Goal: Complete application form

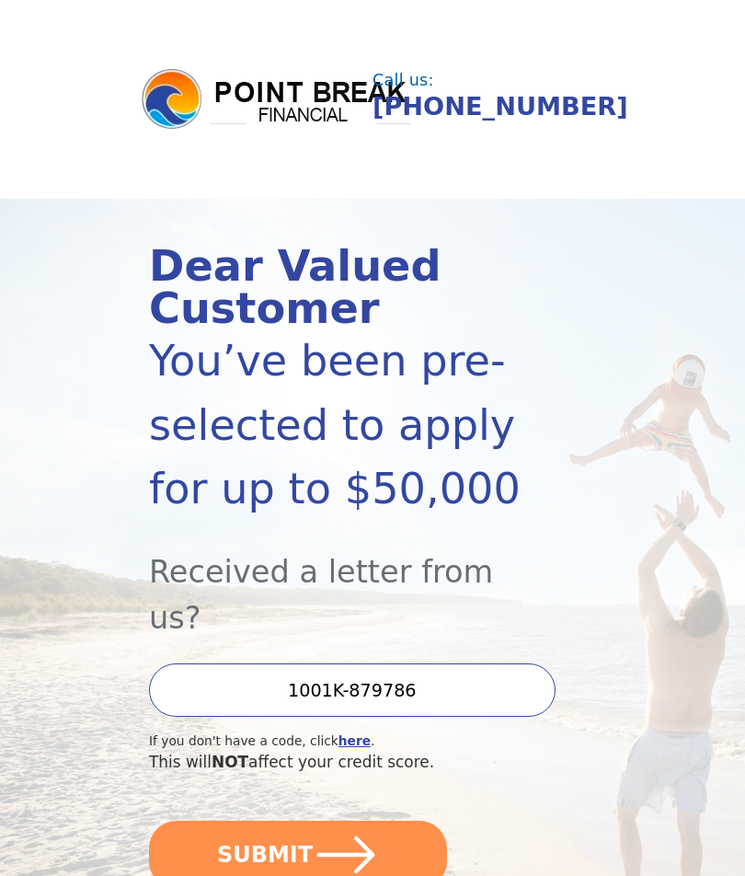
click at [393, 820] on button "SUBMIT" at bounding box center [298, 854] width 298 height 68
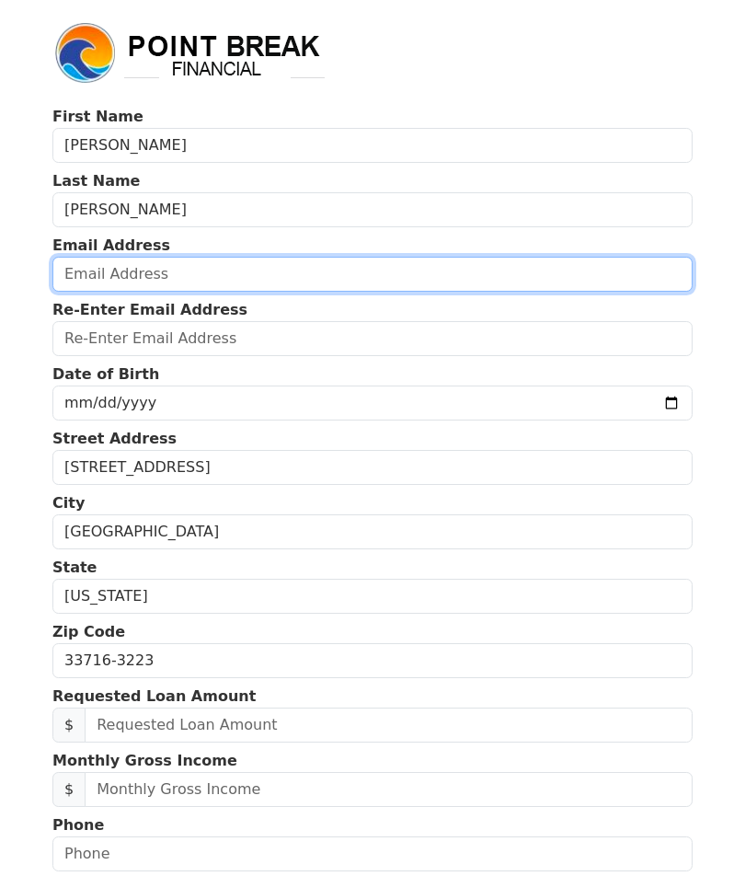
click at [379, 287] on input "email" at bounding box center [372, 274] width 640 height 35
type input "[EMAIL_ADDRESS][DOMAIN_NAME]"
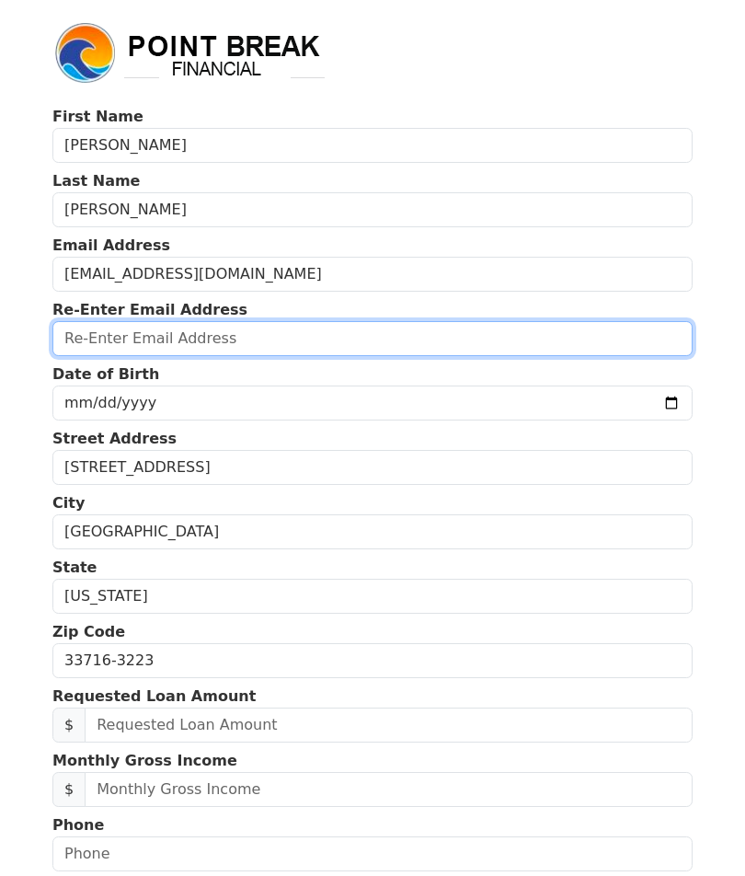
type input "grooverman128@aol.com"
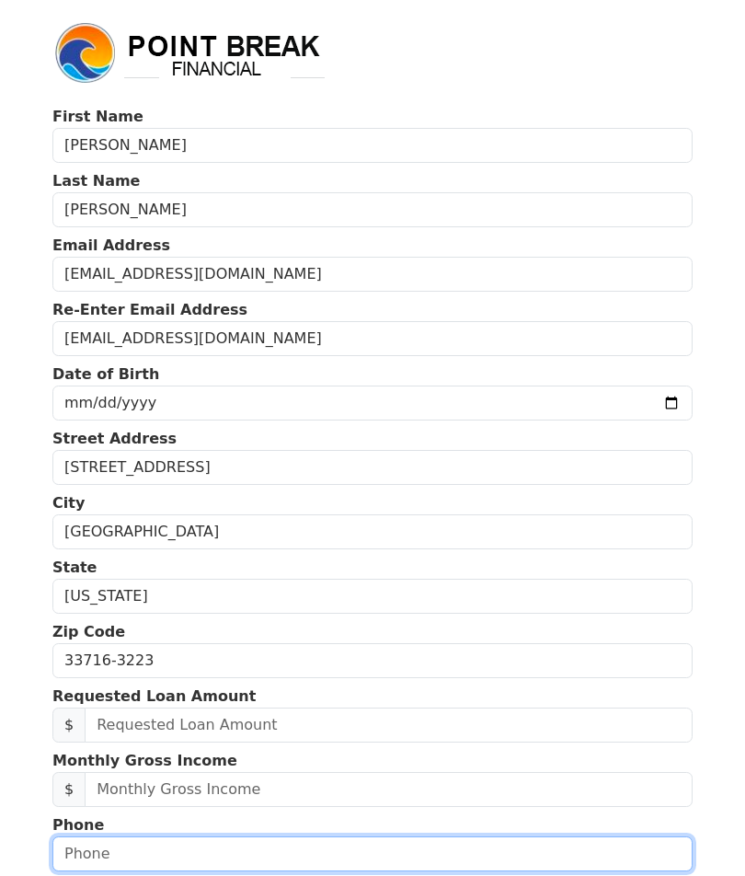
type input "7273429346"
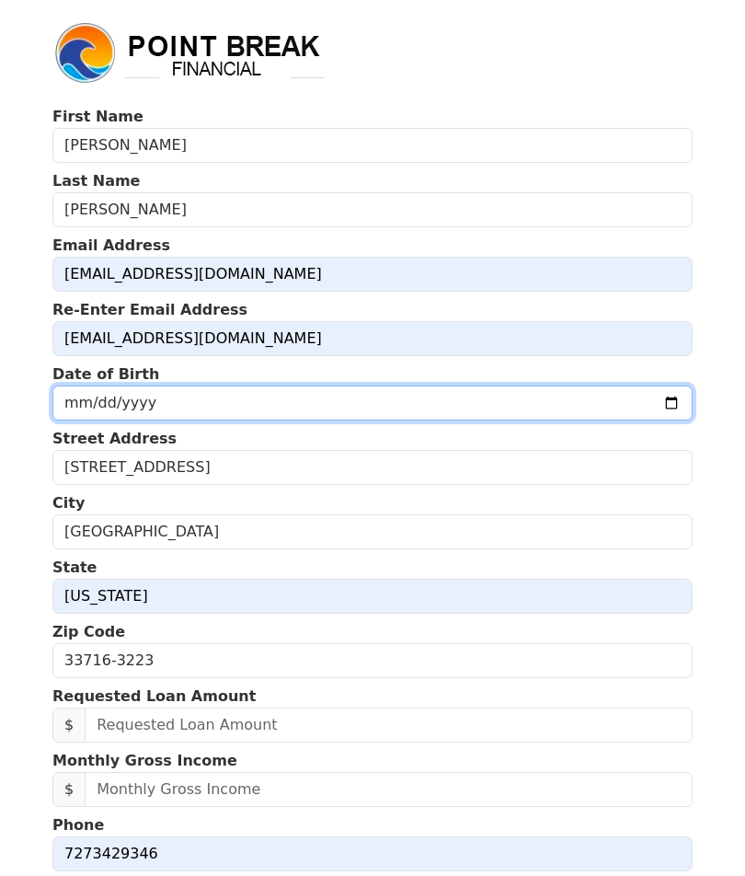
click at [287, 410] on input "date" at bounding box center [372, 402] width 640 height 35
click at [377, 408] on input "1984-02-09" at bounding box center [372, 402] width 640 height 35
type input "1984-02-16"
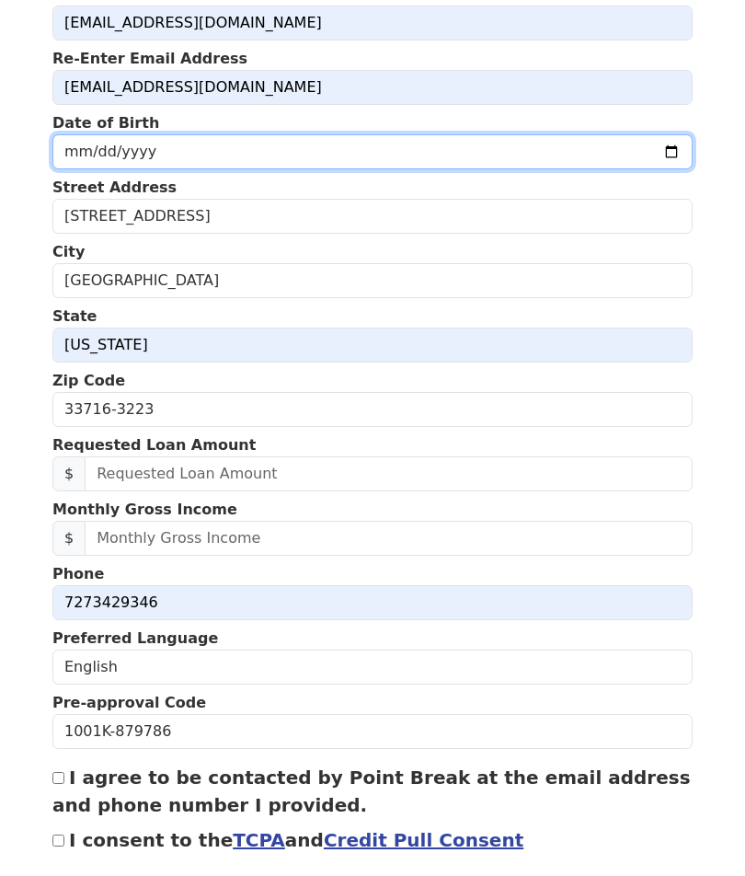
scroll to position [250, 0]
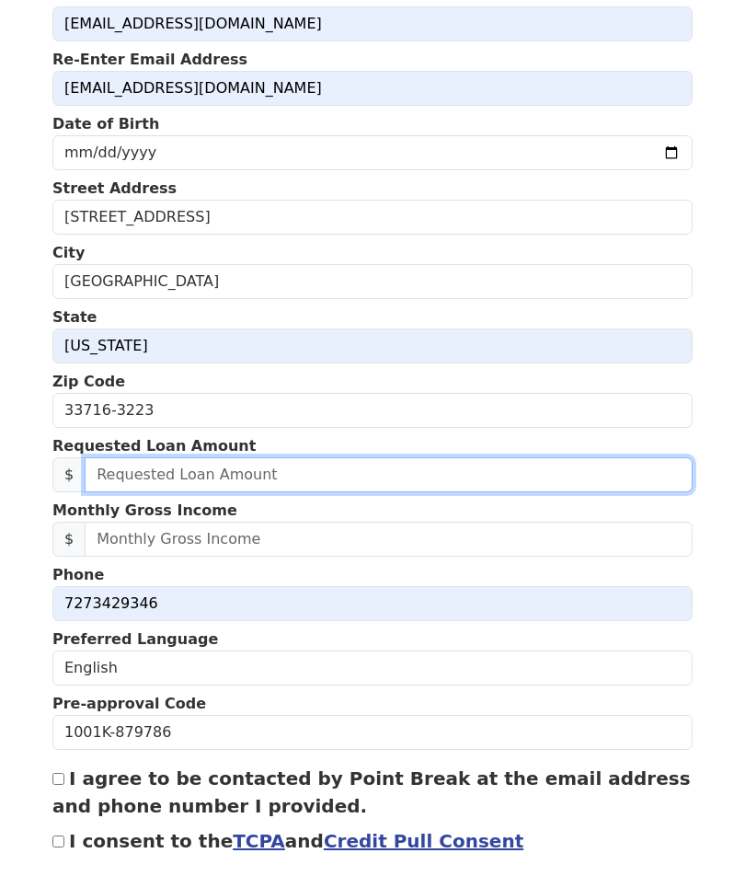
click at [329, 489] on input "text" at bounding box center [389, 474] width 608 height 35
type input "10,000.00"
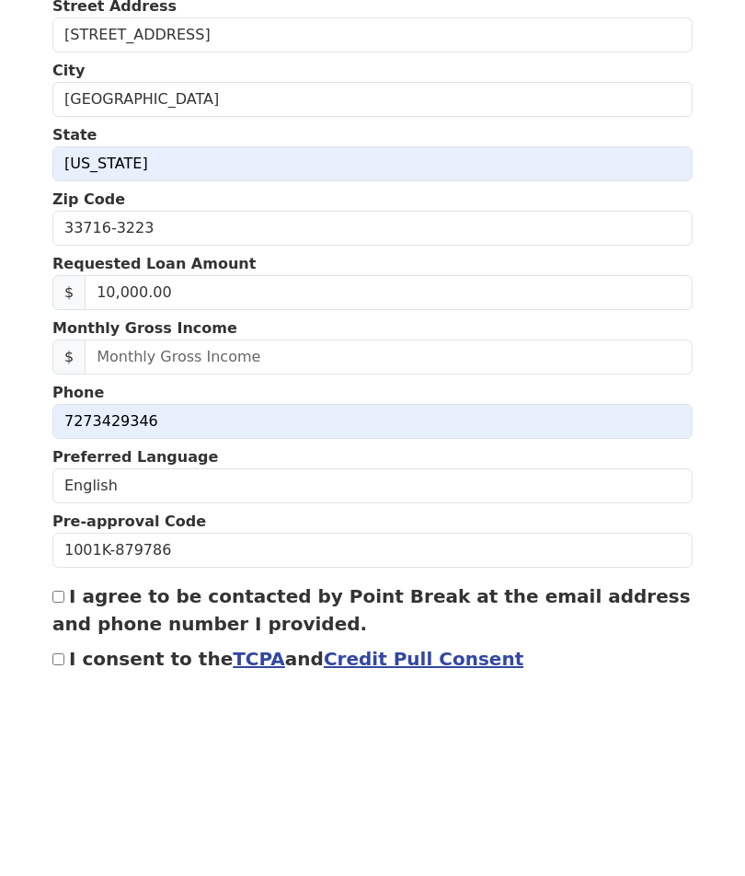
click at [297, 521] on input "text" at bounding box center [389, 538] width 608 height 35
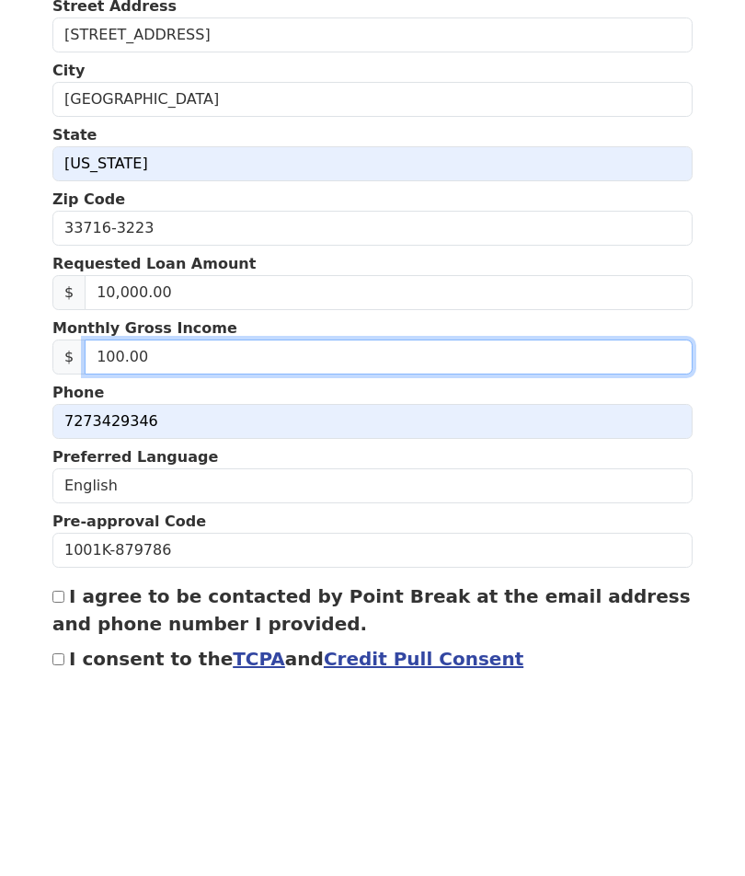
type input "1,000.00"
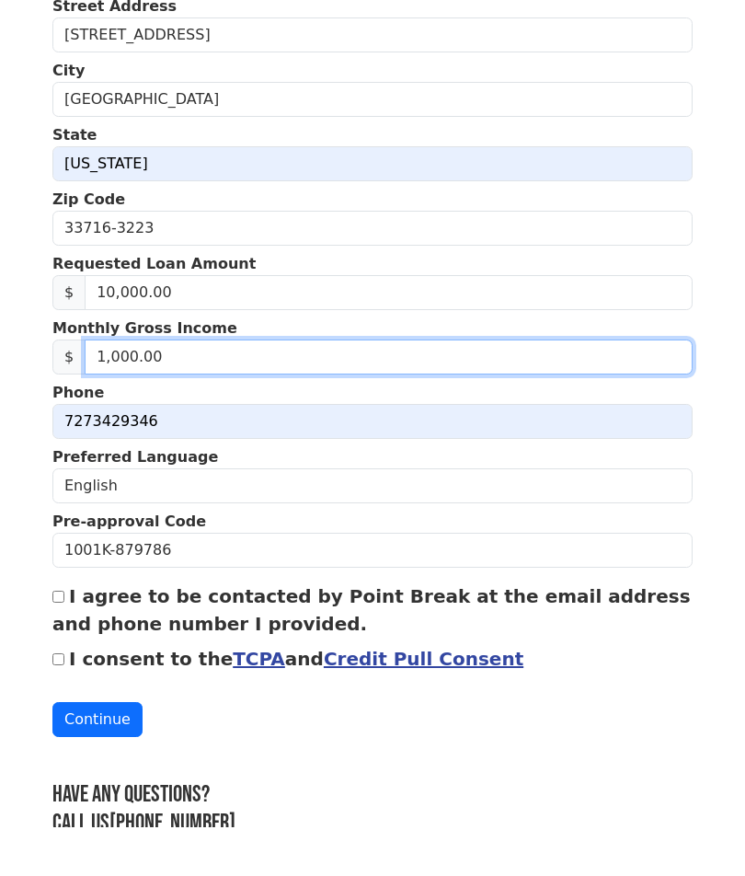
scroll to position [385, 0]
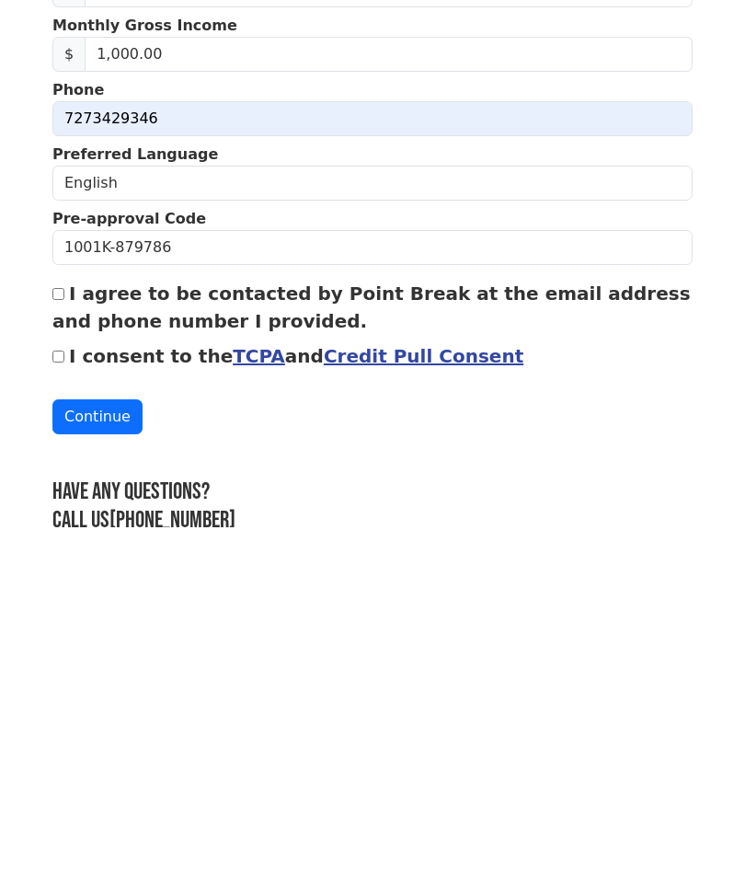
click at [61, 637] on input "I agree to be contacted by Point Break at the email address and phone number I …" at bounding box center [58, 643] width 12 height 12
checkbox input "true"
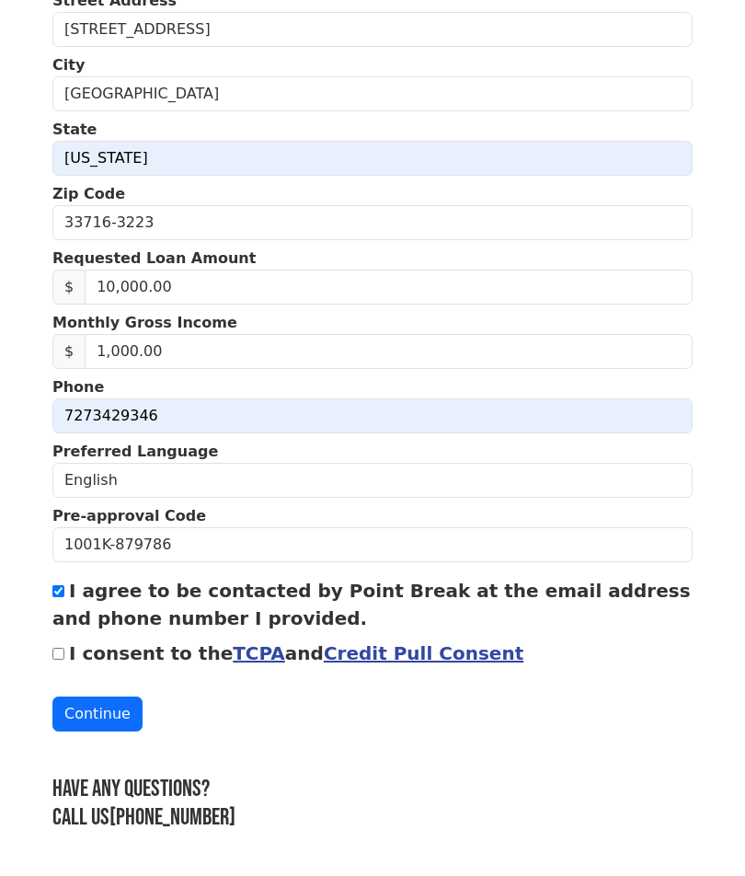
click at [123, 658] on label "I consent to the TCPA and Credit Pull Consent" at bounding box center [296, 654] width 454 height 22
click at [64, 658] on input "I consent to the TCPA and Credit Pull Consent" at bounding box center [58, 654] width 12 height 12
checkbox input "true"
click at [120, 711] on button "Continue" at bounding box center [97, 714] width 90 height 35
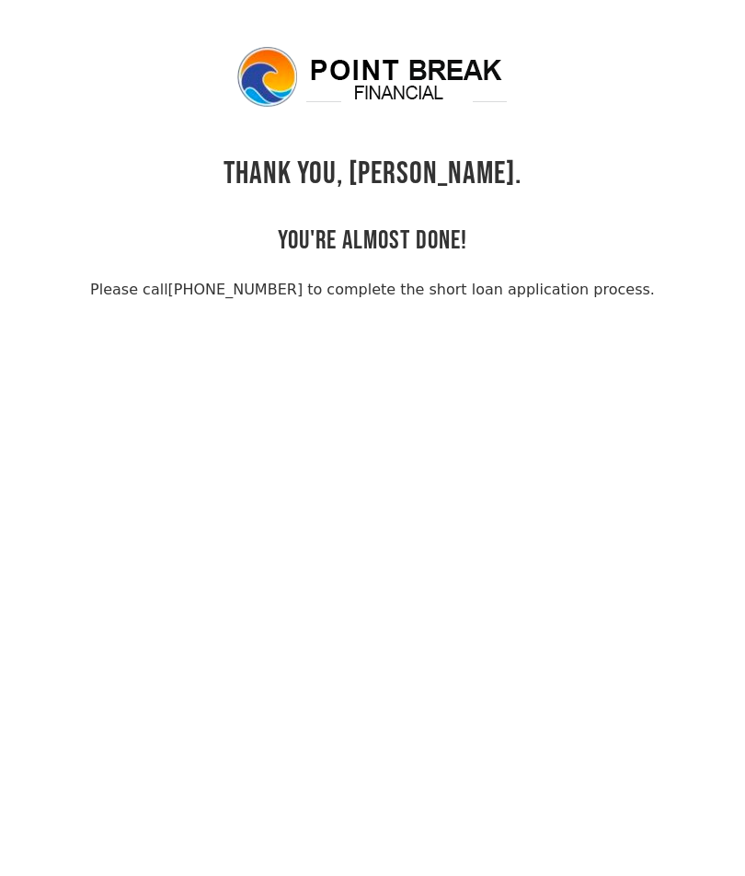
click at [265, 297] on link "[PHONE_NUMBER] to complete the short loan application process." at bounding box center [411, 289] width 487 height 17
click at [366, 487] on body "THANK YOU, [PERSON_NAME]. YOU'RE ALMOST DONE! Please call [PHONE_NUMBER] to com…" at bounding box center [372, 482] width 745 height 876
